Goal: Information Seeking & Learning: Learn about a topic

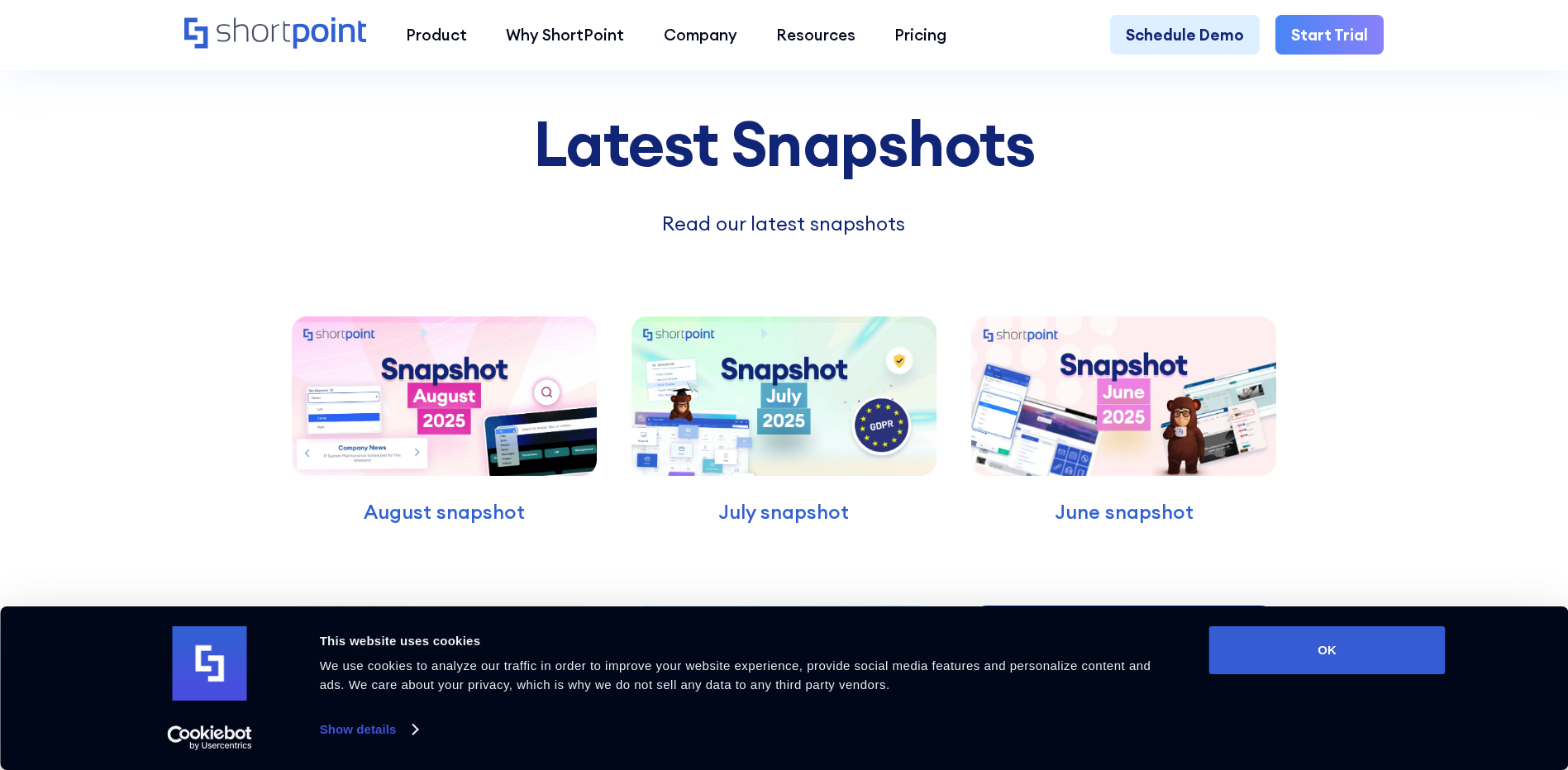
scroll to position [7110, 0]
click at [436, 459] on img at bounding box center [444, 397] width 304 height 160
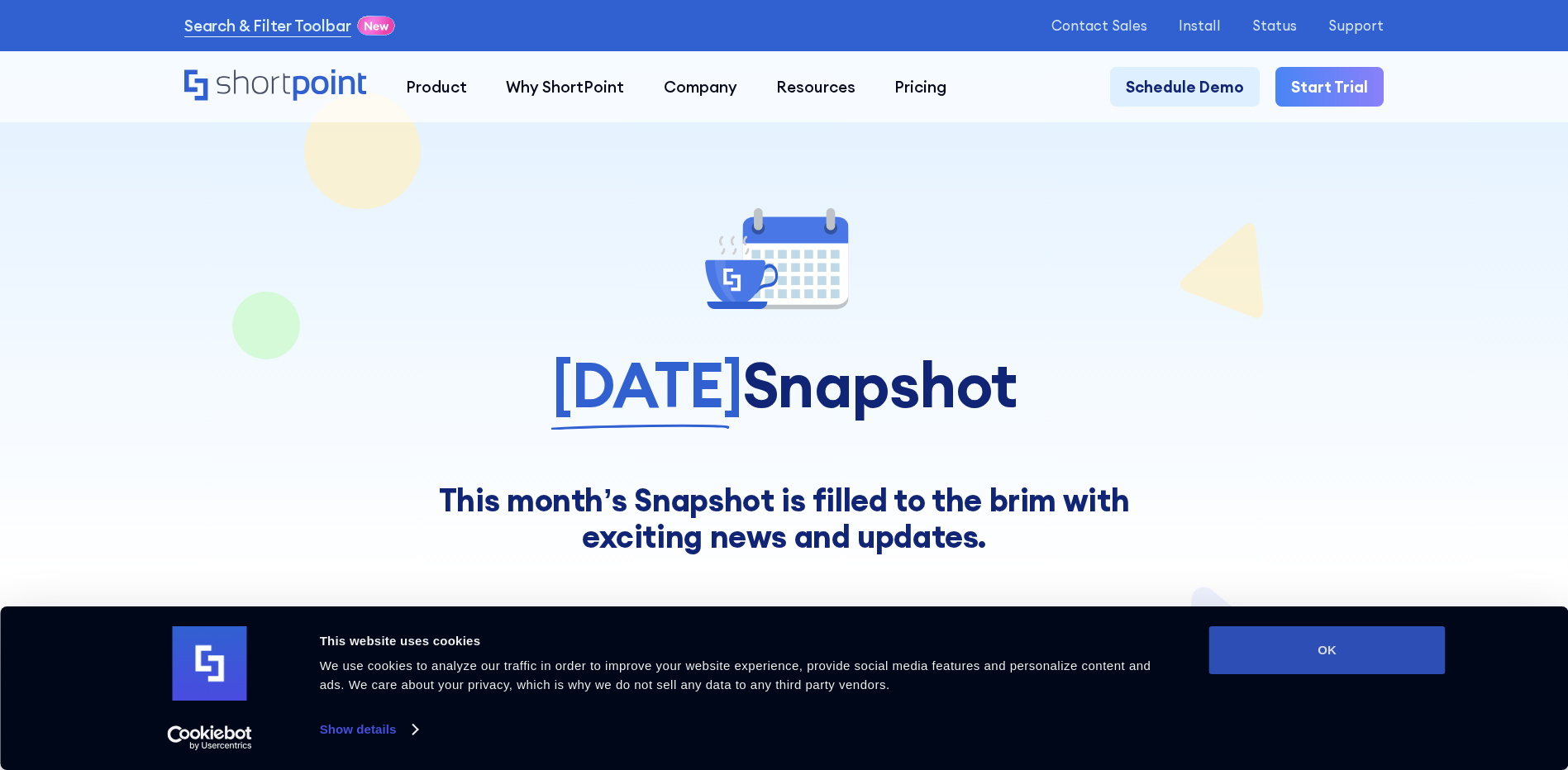
click at [1302, 665] on button "OK" at bounding box center [1326, 651] width 236 height 48
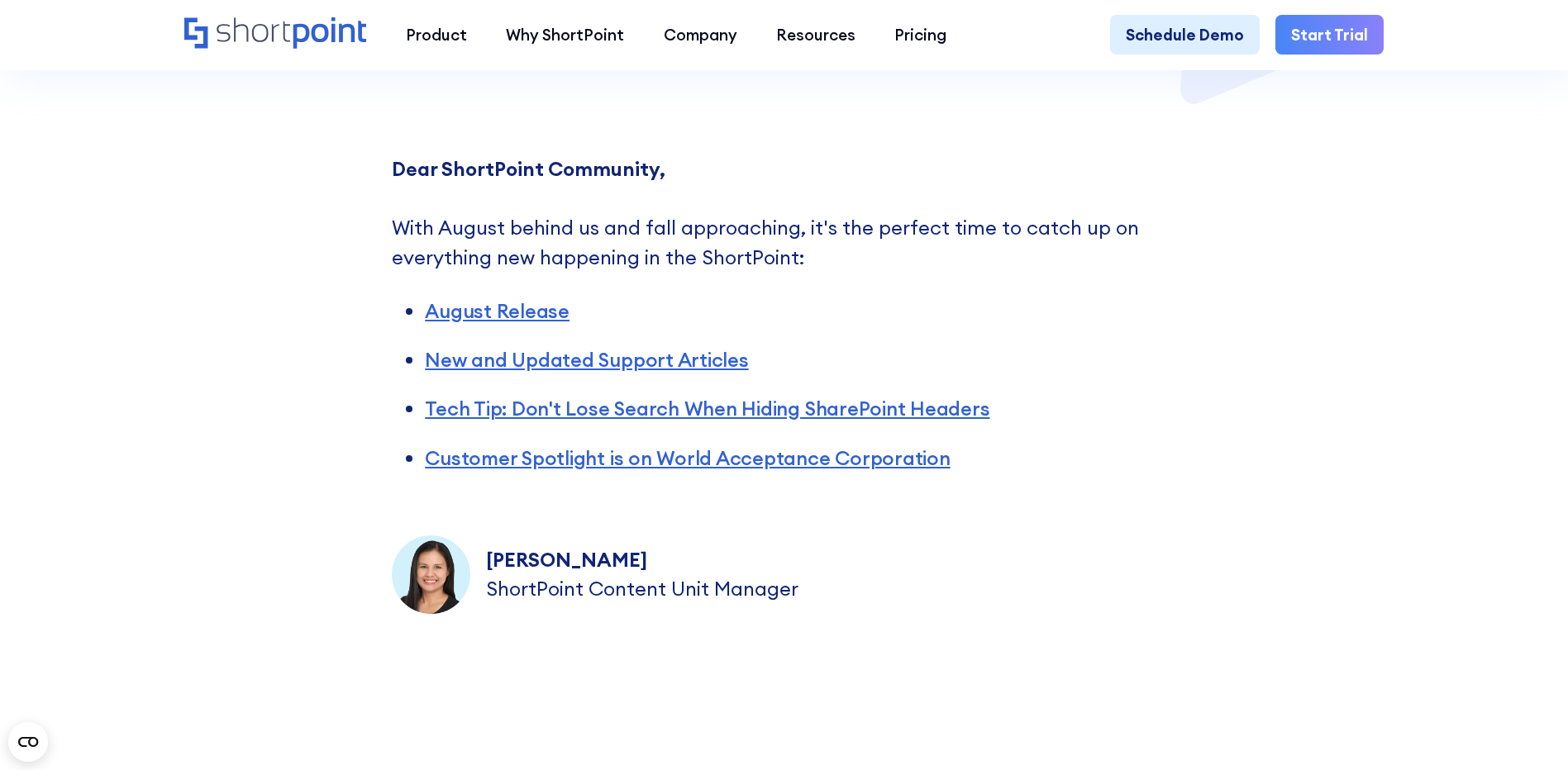
scroll to position [744, 0]
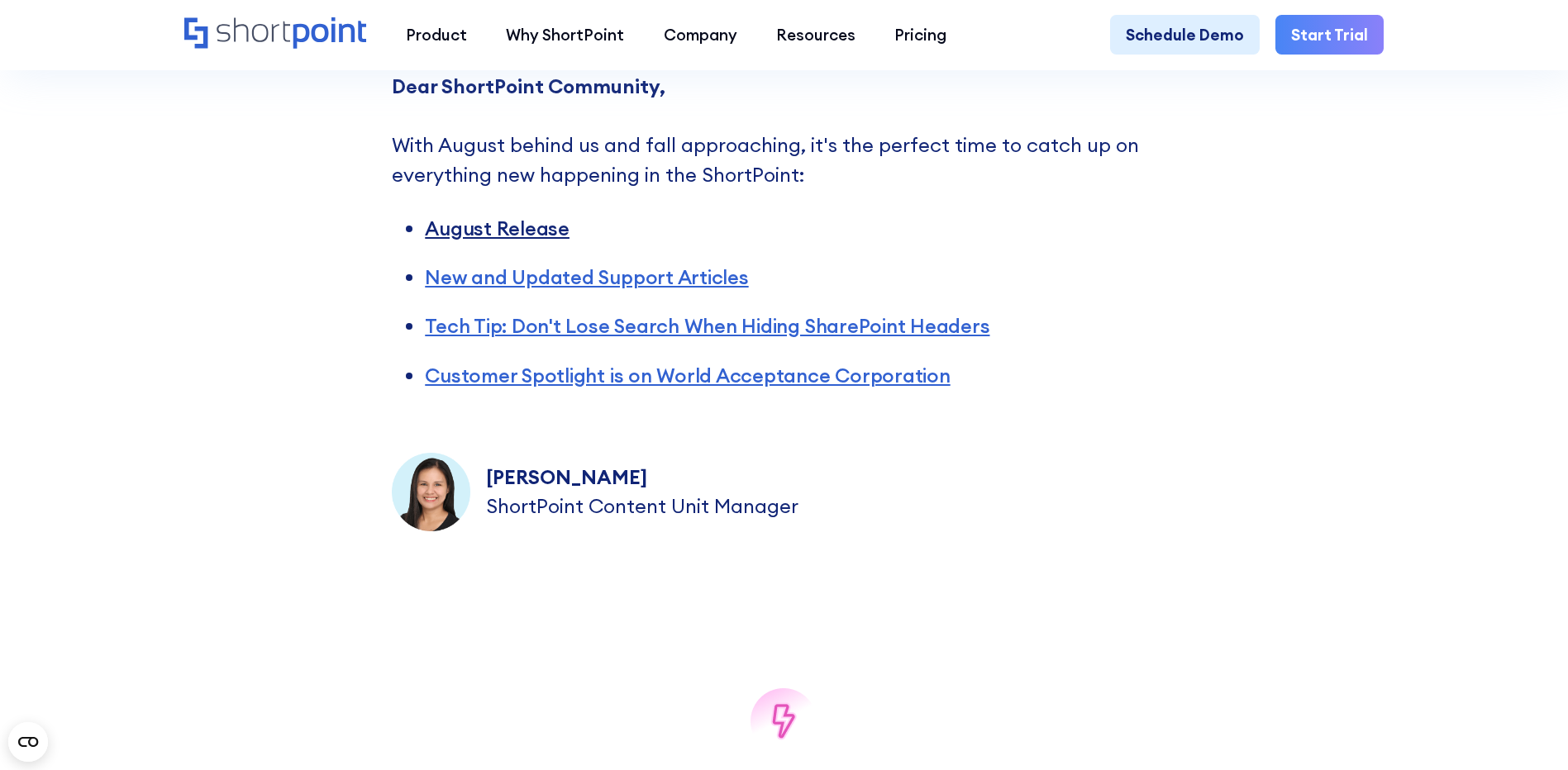
click at [455, 235] on link "August Release" at bounding box center [496, 228] width 145 height 25
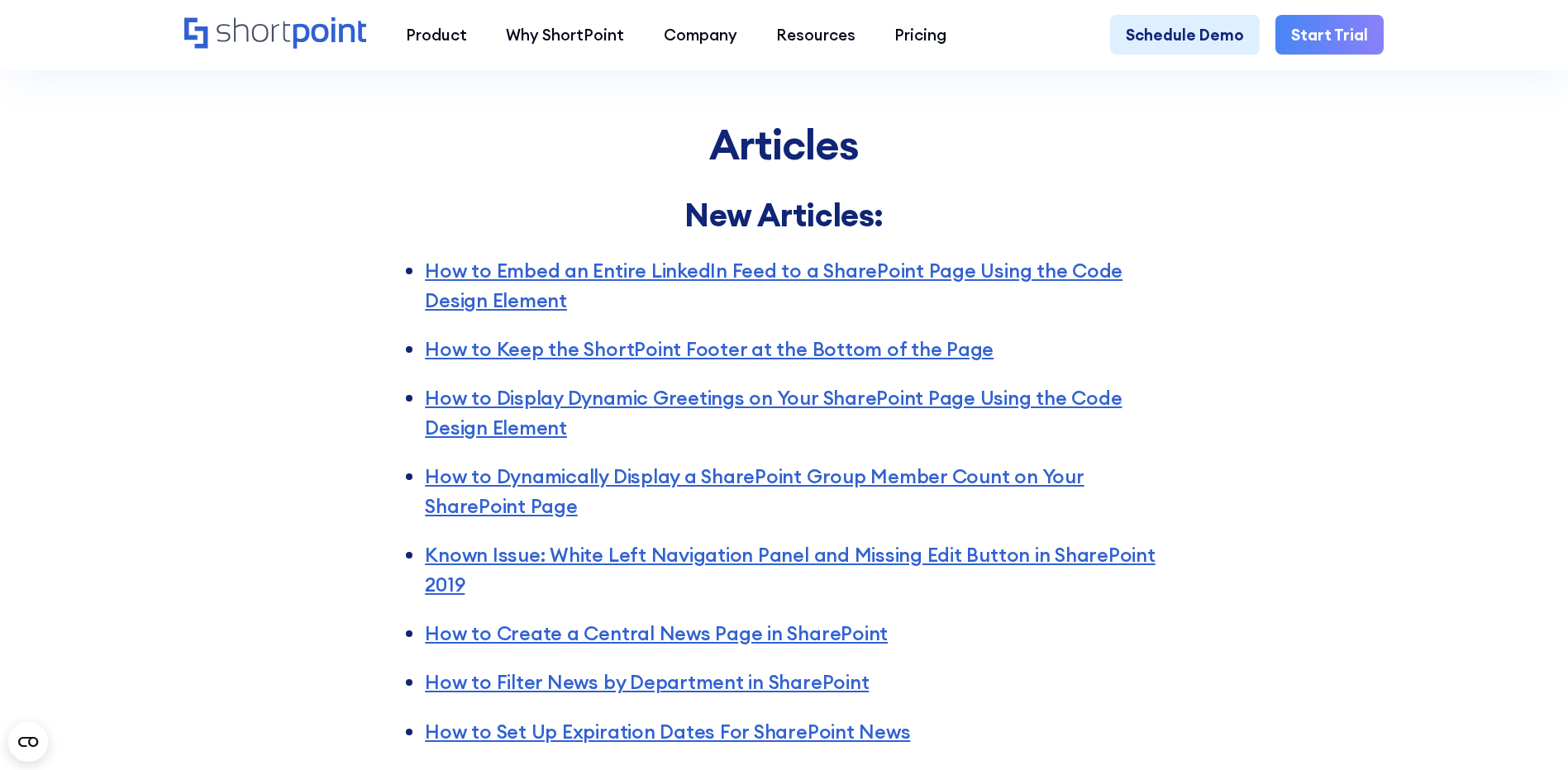
scroll to position [3111, 0]
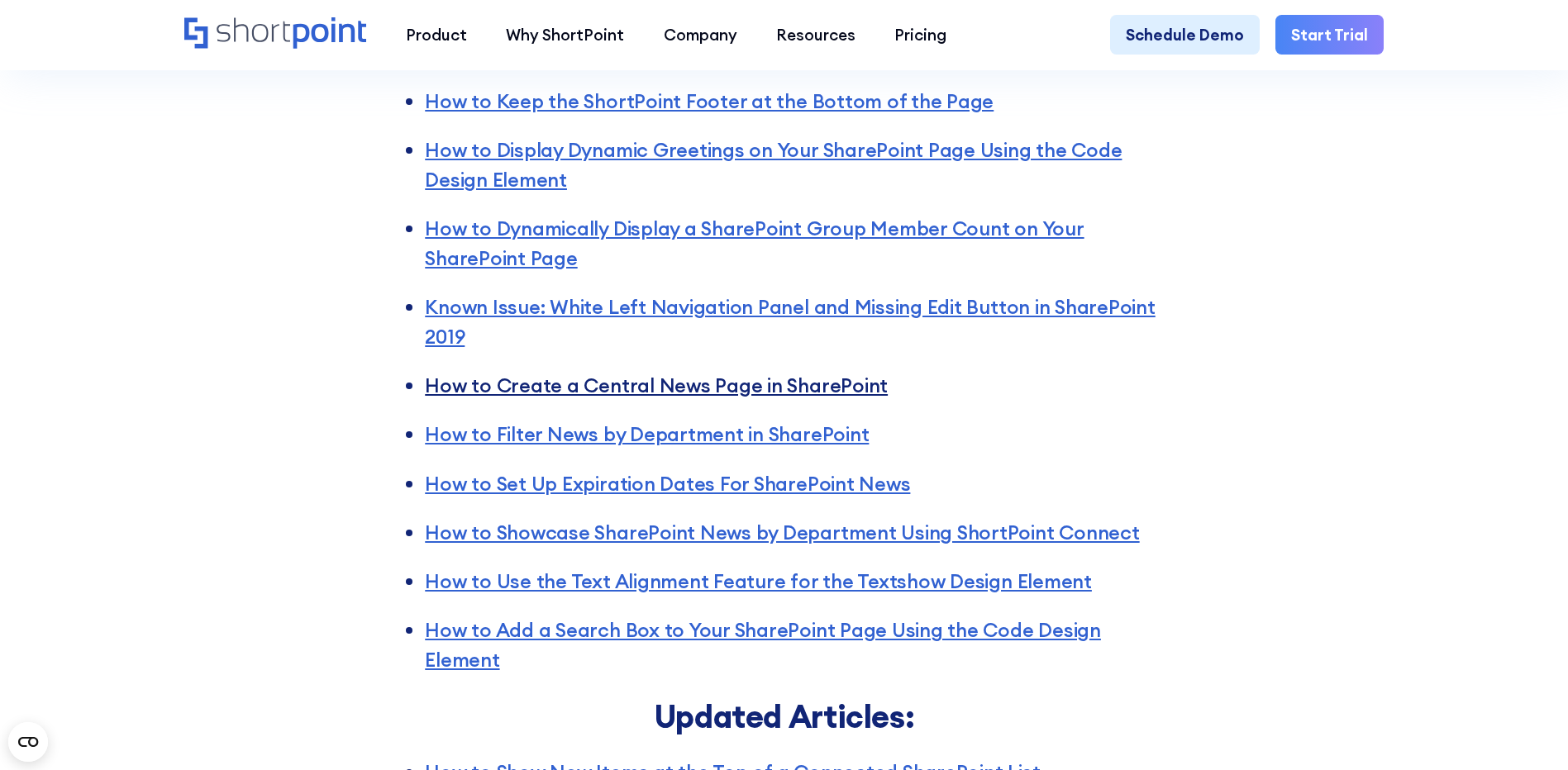
click at [592, 398] on link "How to Create a Central News Page in SharePoint" at bounding box center [655, 385] width 463 height 25
